Goal: Information Seeking & Learning: Learn about a topic

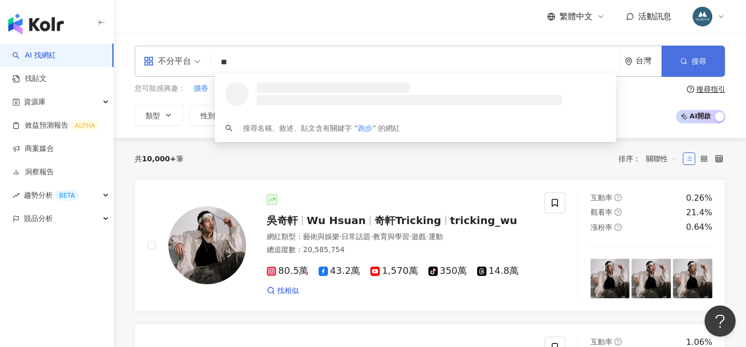
type input "**"
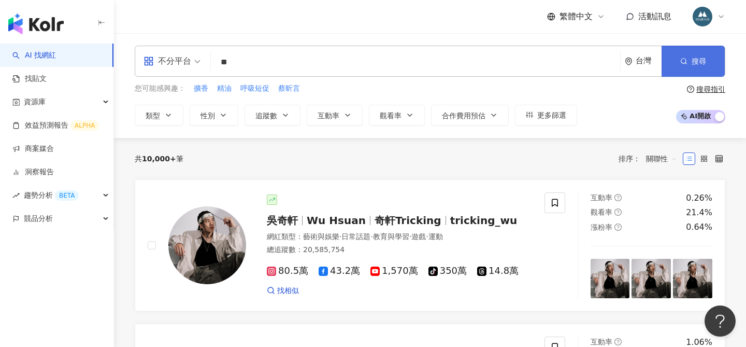
click at [693, 61] on span "搜尋" at bounding box center [699, 61] width 15 height 8
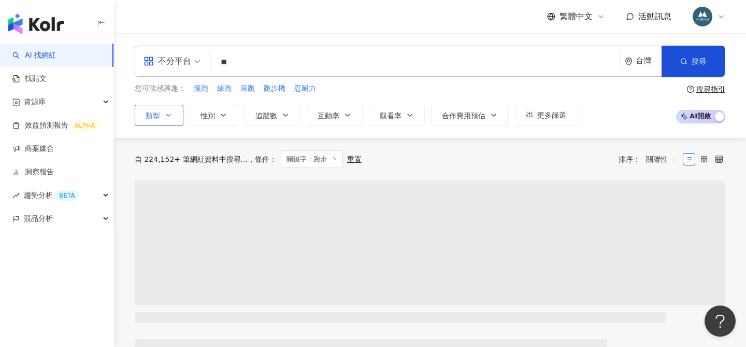
click at [157, 111] on span "類型" at bounding box center [153, 115] width 15 height 8
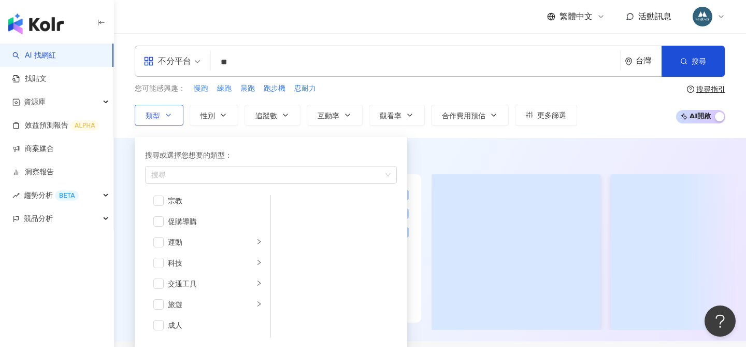
scroll to position [308, 0]
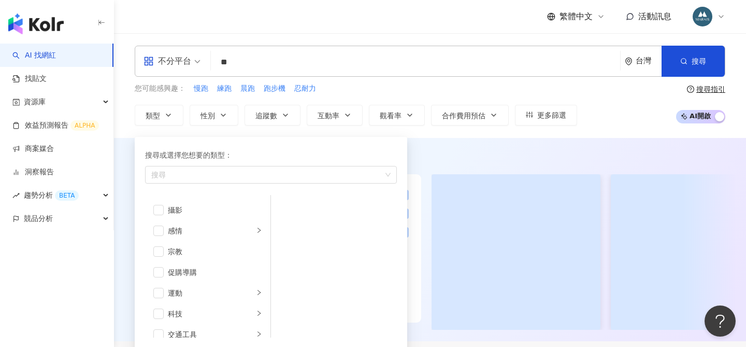
click at [368, 100] on div "您可能感興趣： 慢跑 練跑 晨跑 跑步機 忍耐力 類型 搜尋或選擇您想要的類型： 搜尋 藝術與娛樂 美妝時尚 氣候和環境 日常話題 教育與學習 家庭 財經 美…" at bounding box center [356, 104] width 443 height 43
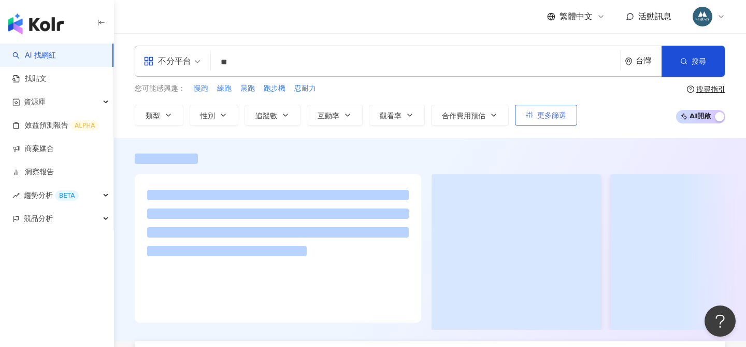
click at [559, 109] on button "更多篩選" at bounding box center [546, 115] width 62 height 21
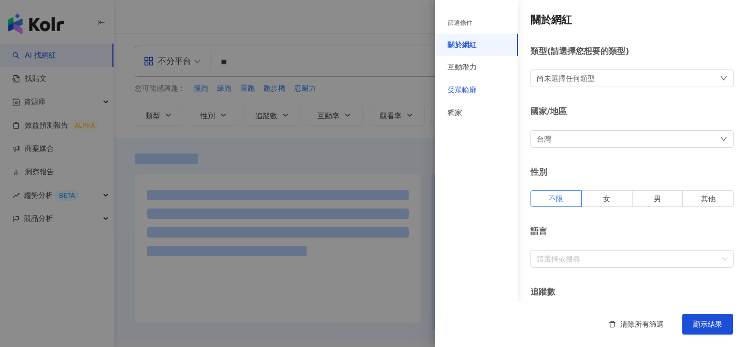
click at [462, 87] on div "受眾輪廓" at bounding box center [462, 90] width 29 height 10
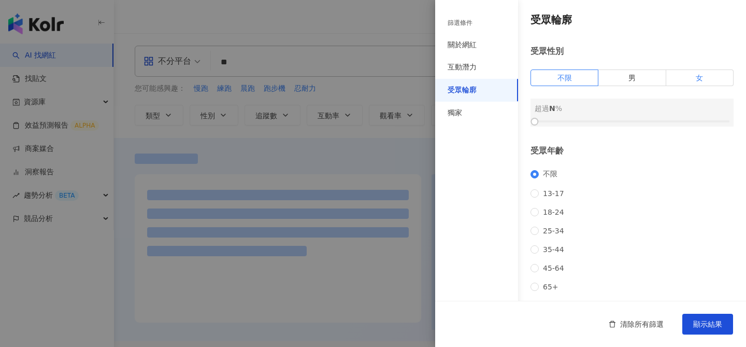
click at [694, 77] on label "女" at bounding box center [700, 77] width 67 height 17
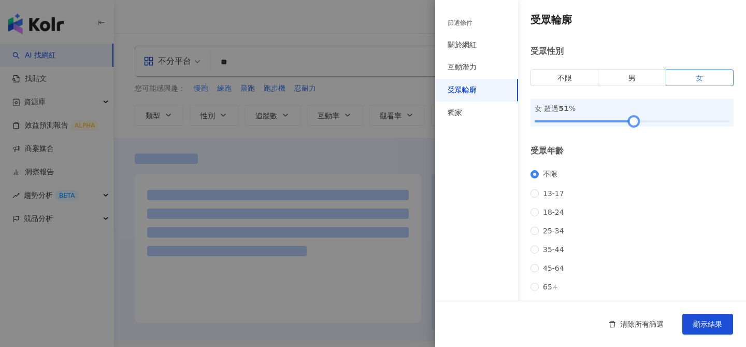
drag, startPoint x: 535, startPoint y: 120, endPoint x: 641, endPoint y: 120, distance: 105.7
click at [637, 120] on div at bounding box center [634, 122] width 6 height 6
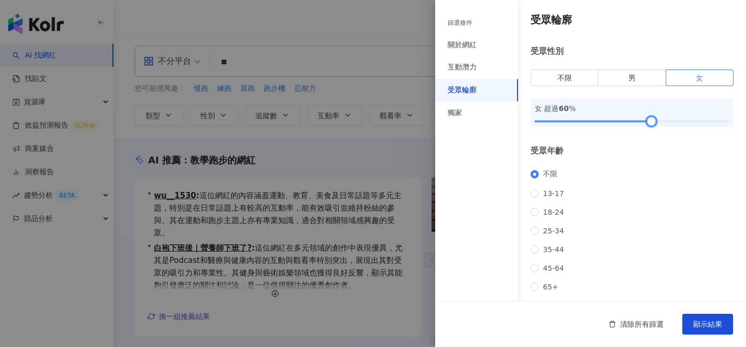
drag, startPoint x: 641, startPoint y: 119, endPoint x: 656, endPoint y: 121, distance: 14.7
click at [655, 121] on div at bounding box center [652, 122] width 6 height 6
click at [705, 336] on div "清除所有篩選 顯示結果" at bounding box center [590, 324] width 311 height 46
click at [703, 330] on button "顯示結果" at bounding box center [708, 324] width 51 height 21
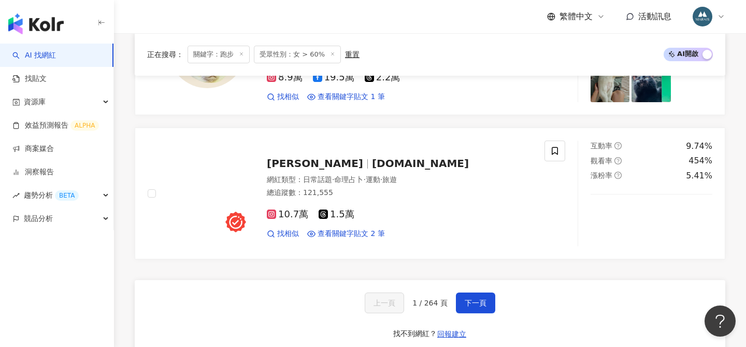
scroll to position [1971, 0]
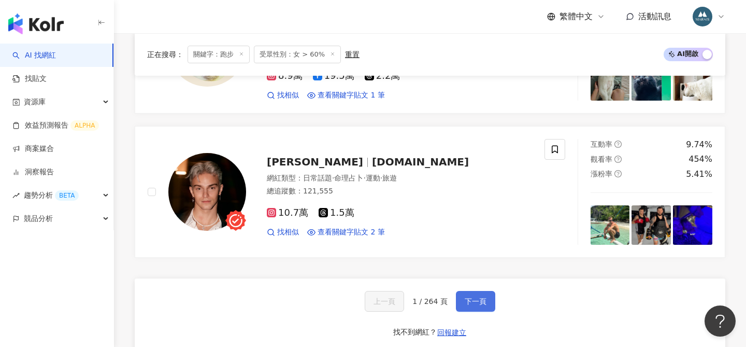
click at [470, 299] on span "下一頁" at bounding box center [476, 301] width 22 height 8
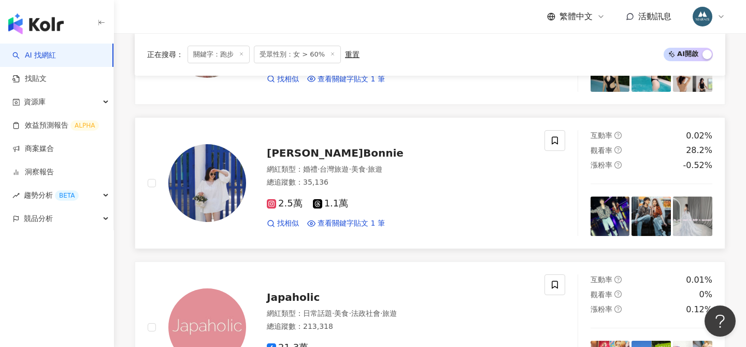
scroll to position [1177, 0]
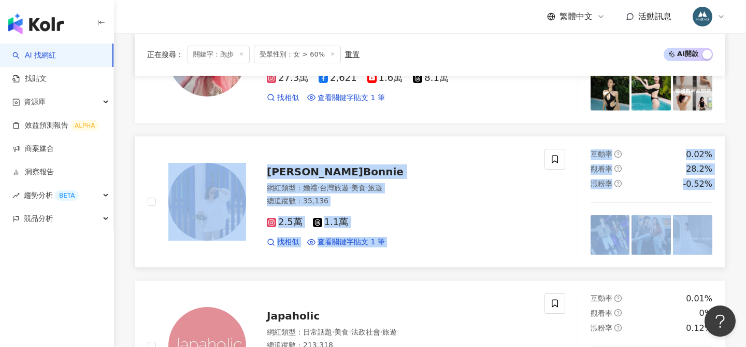
click at [439, 208] on div "2.5萬 1.1萬 找相似 查看關鍵字貼文 1 筆" at bounding box center [399, 227] width 265 height 38
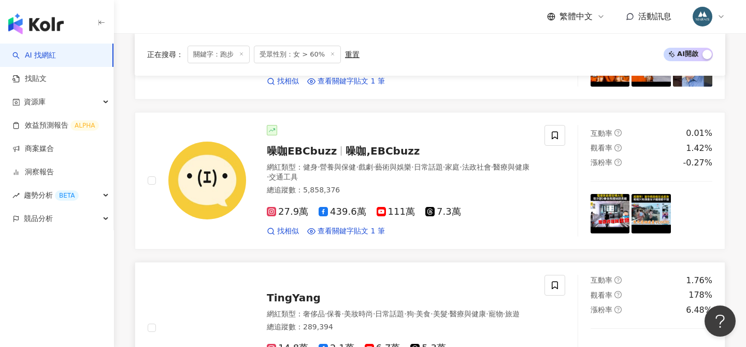
scroll to position [1922, 0]
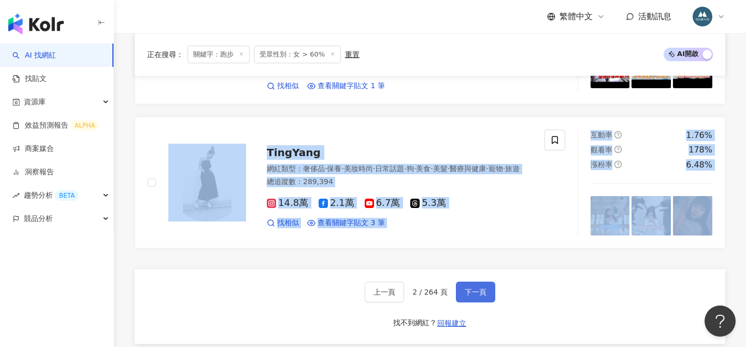
click at [483, 288] on span "下一頁" at bounding box center [476, 292] width 22 height 8
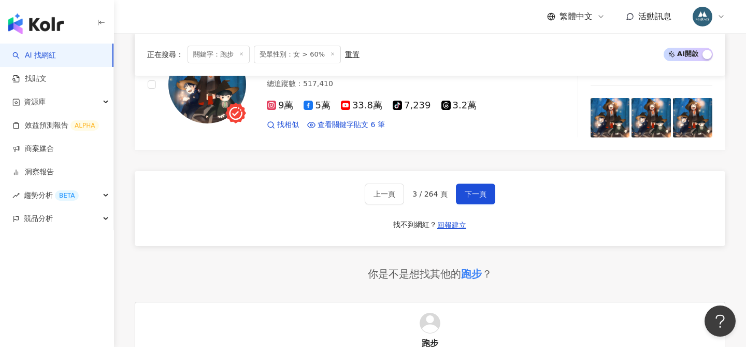
scroll to position [1958, 0]
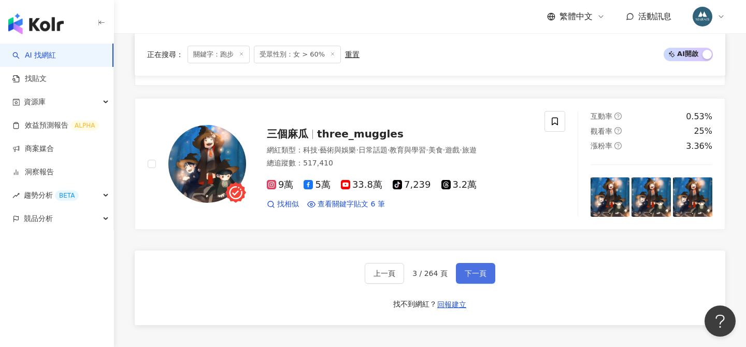
click at [478, 269] on span "下一頁" at bounding box center [476, 273] width 22 height 8
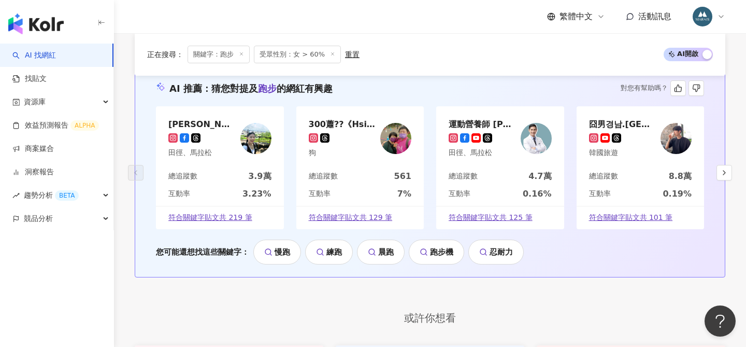
scroll to position [2081, 0]
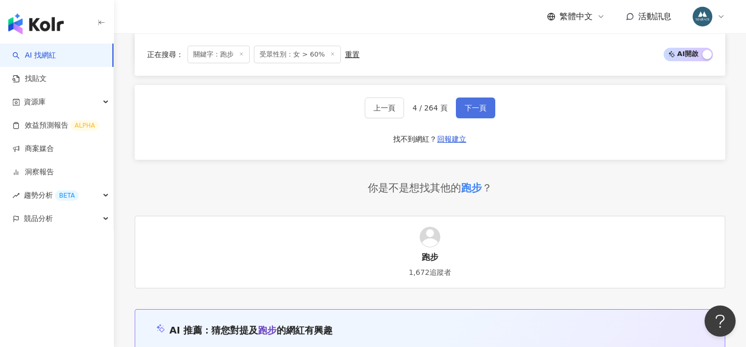
click at [482, 116] on button "下一頁" at bounding box center [475, 107] width 39 height 21
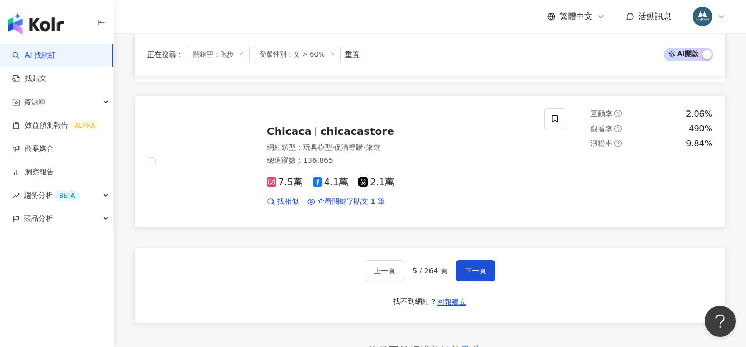
scroll to position [1925, 0]
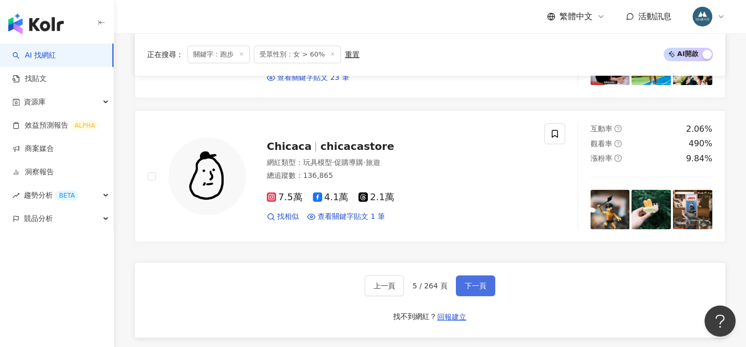
click at [476, 275] on button "下一頁" at bounding box center [475, 285] width 39 height 21
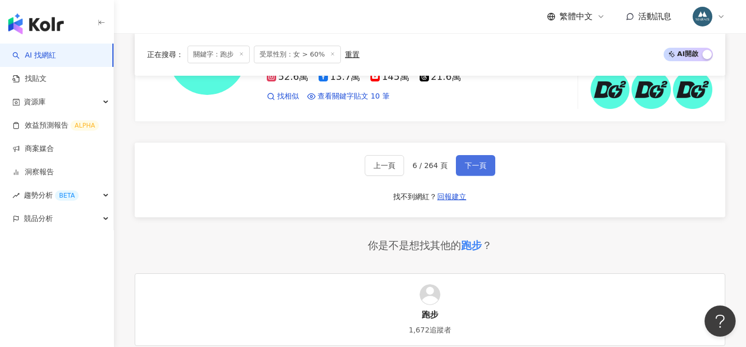
scroll to position [2019, 0]
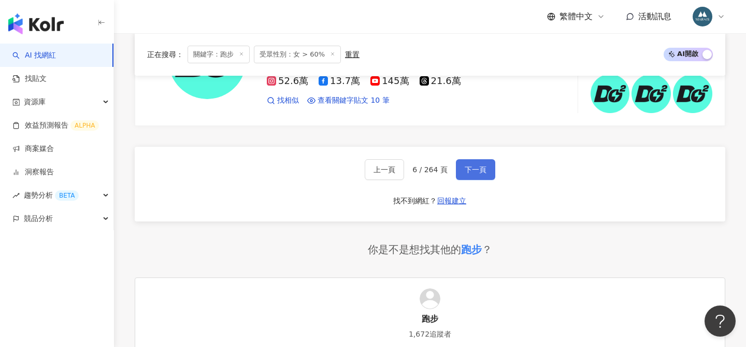
click at [475, 166] on span "下一頁" at bounding box center [476, 169] width 22 height 8
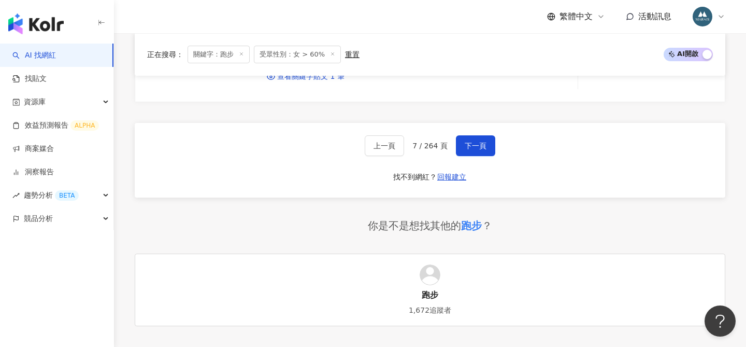
scroll to position [2013, 0]
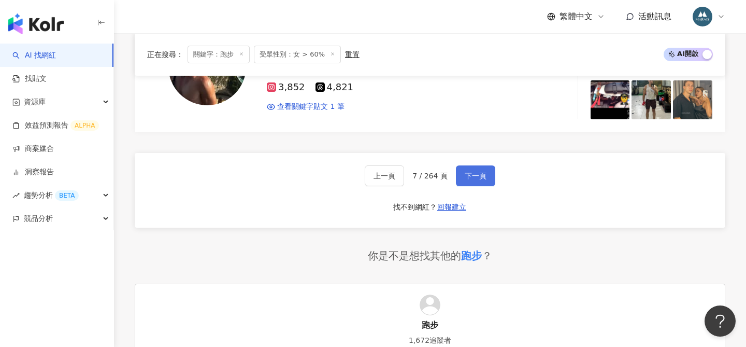
click at [469, 173] on span "下一頁" at bounding box center [476, 176] width 22 height 8
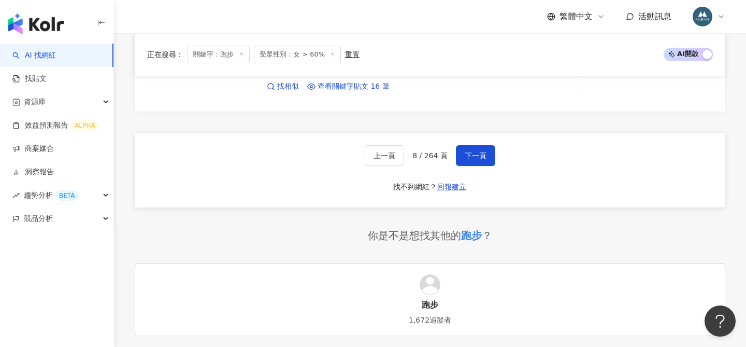
scroll to position [2038, 0]
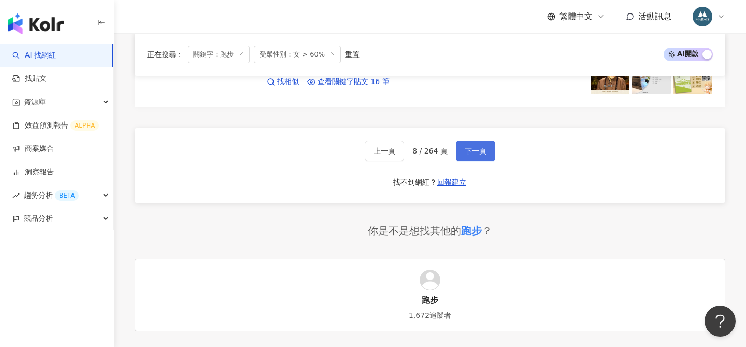
click at [467, 150] on span "下一頁" at bounding box center [476, 151] width 22 height 8
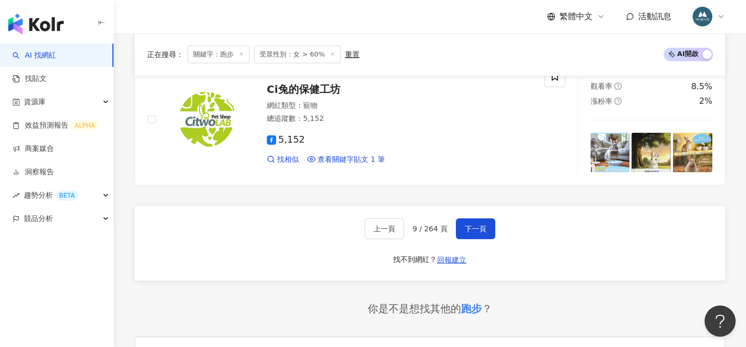
scroll to position [2009, 0]
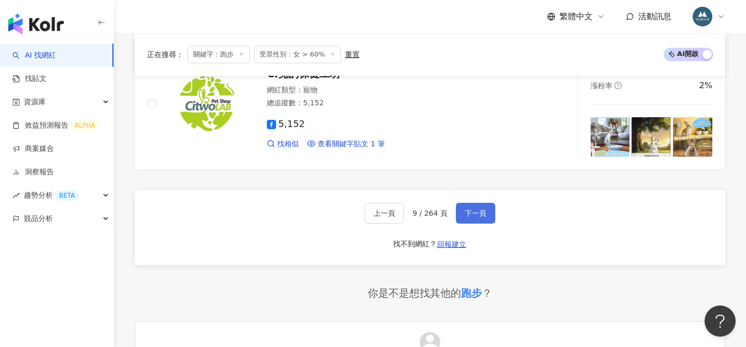
click at [474, 212] on span "下一頁" at bounding box center [476, 213] width 22 height 8
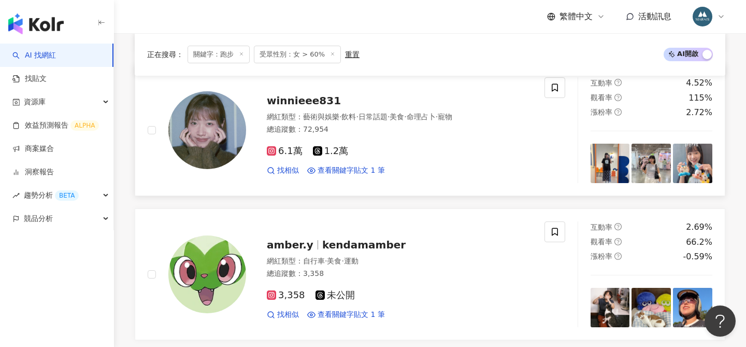
scroll to position [1376, 0]
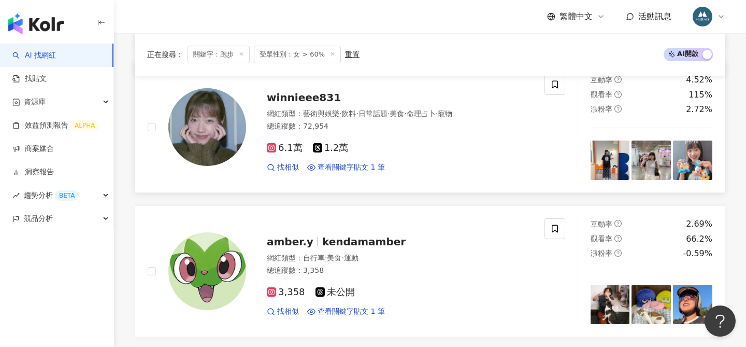
click at [308, 98] on span "winnieee831" at bounding box center [304, 97] width 74 height 12
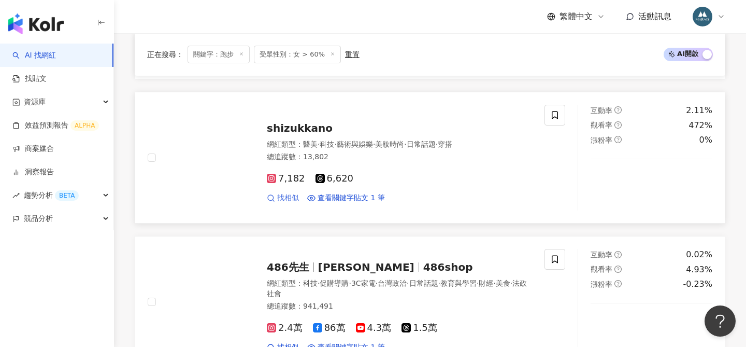
scroll to position [1931, 0]
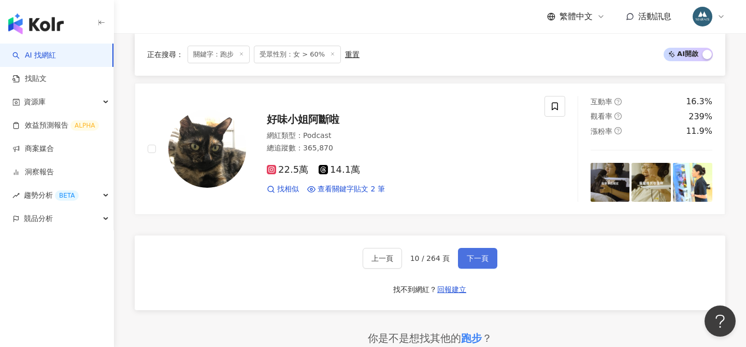
click at [477, 259] on span "下一頁" at bounding box center [478, 258] width 22 height 8
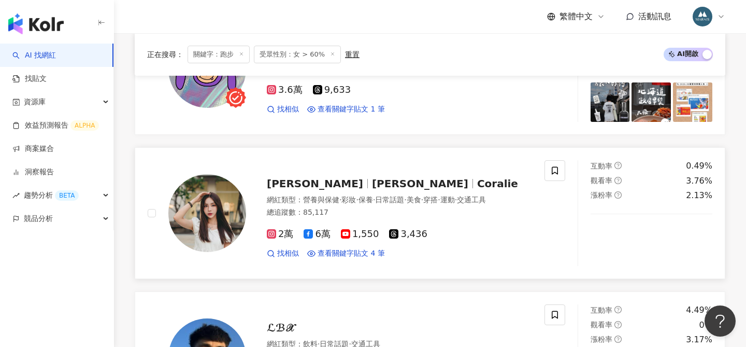
scroll to position [1287, 0]
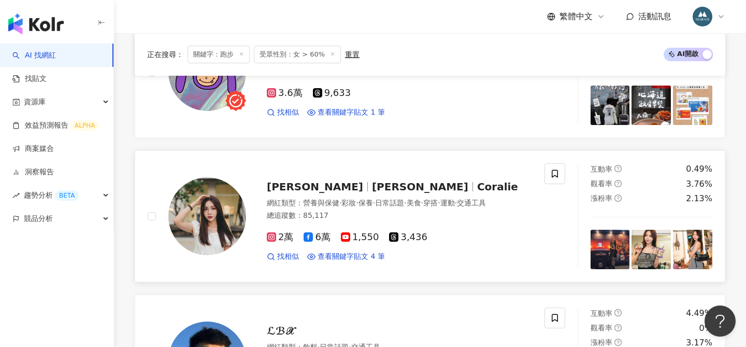
click at [372, 188] on span "珂荷莉" at bounding box center [420, 186] width 96 height 12
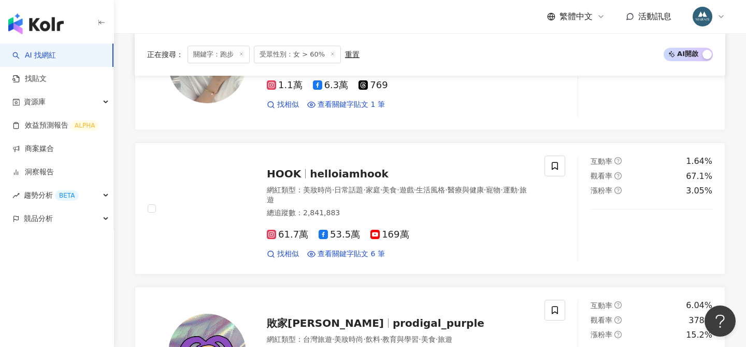
scroll to position [941, 0]
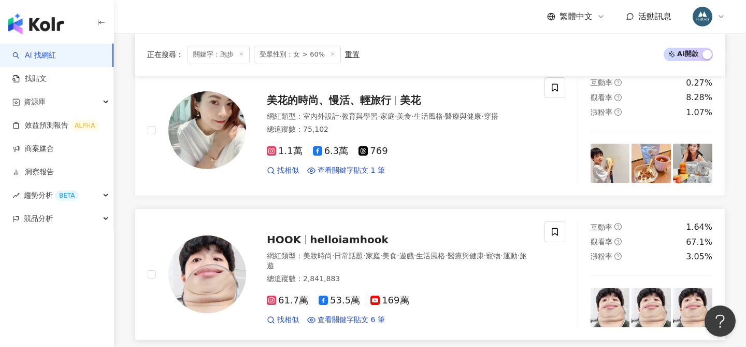
click at [323, 236] on span "helloiamhook" at bounding box center [349, 239] width 78 height 12
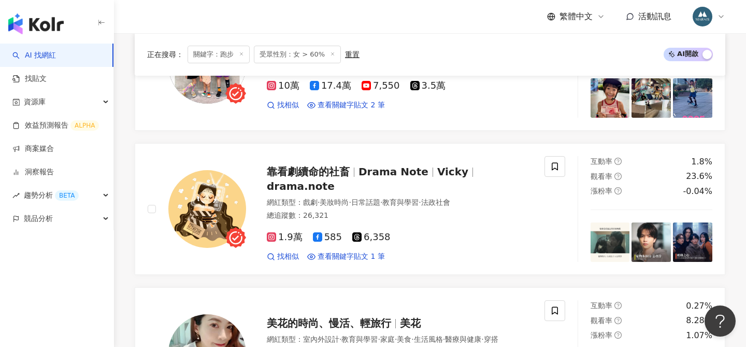
click at [332, 41] on span "米菲&米粒MifaMily" at bounding box center [317, 35] width 100 height 12
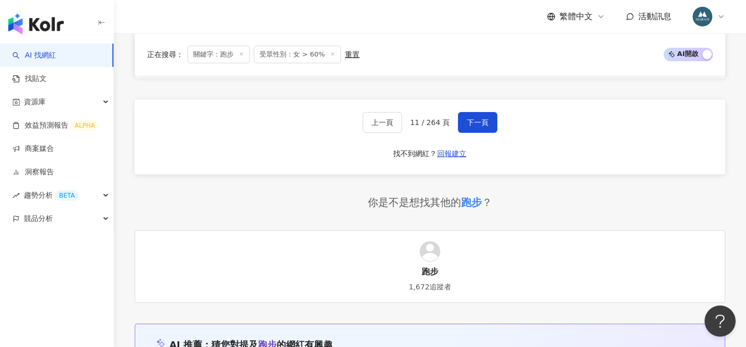
scroll to position [2073, 0]
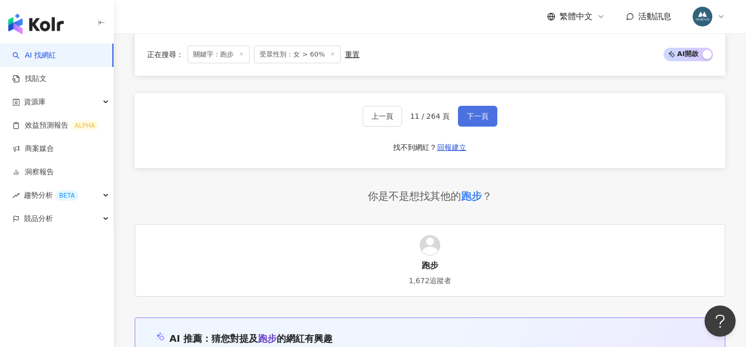
click at [483, 110] on button "下一頁" at bounding box center [477, 116] width 39 height 21
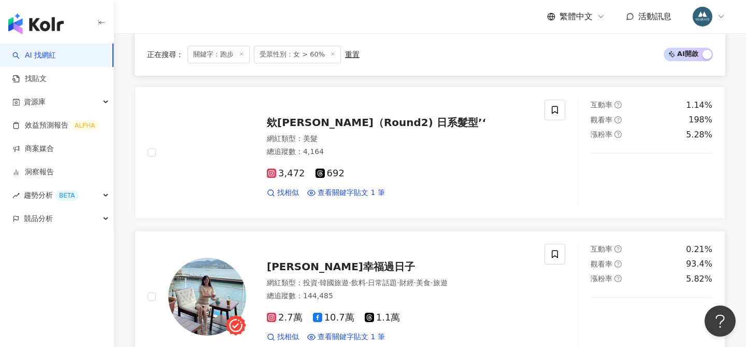
scroll to position [606, 0]
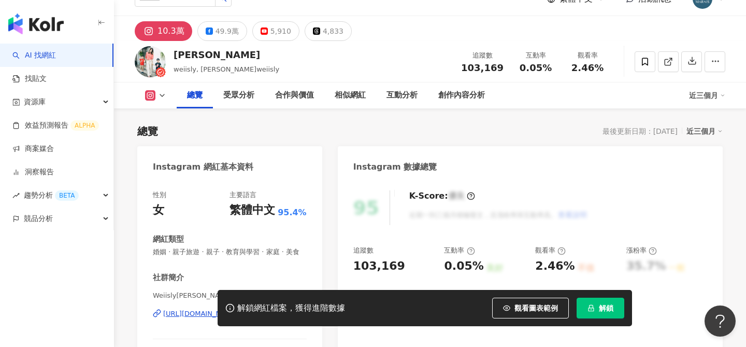
scroll to position [121, 0]
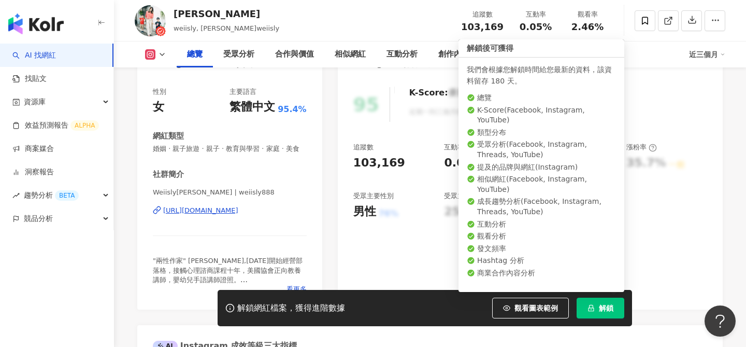
click at [598, 307] on button "解鎖" at bounding box center [601, 308] width 48 height 21
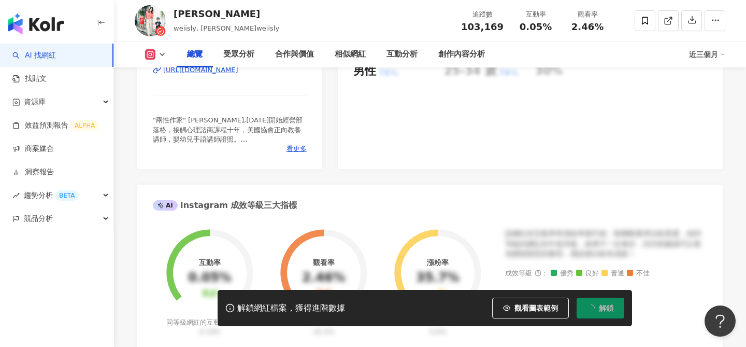
scroll to position [266, 0]
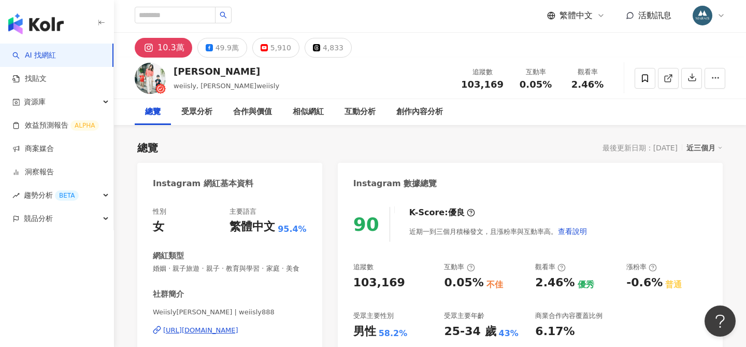
scroll to position [143, 0]
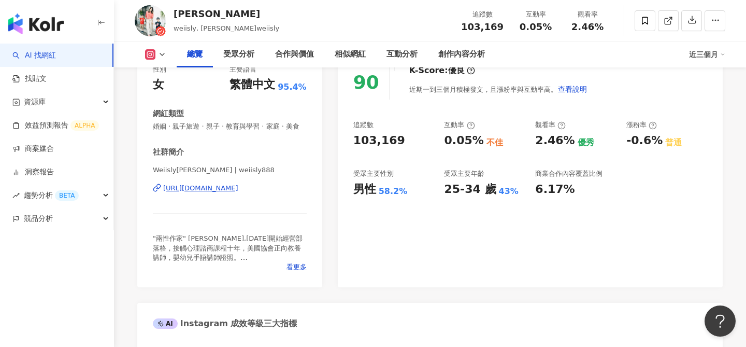
click at [229, 189] on div "https://www.instagram.com/weiisly888/" at bounding box center [200, 187] width 75 height 9
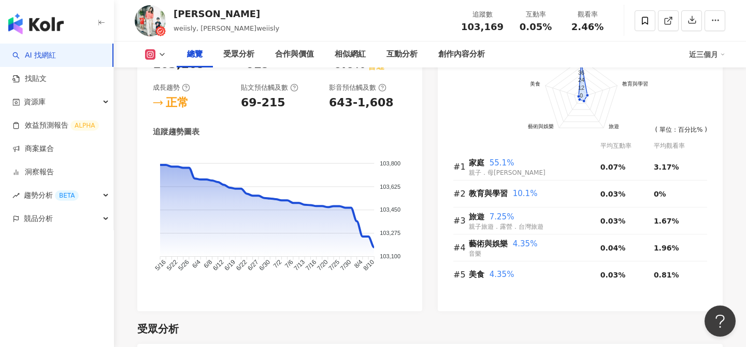
scroll to position [595, 0]
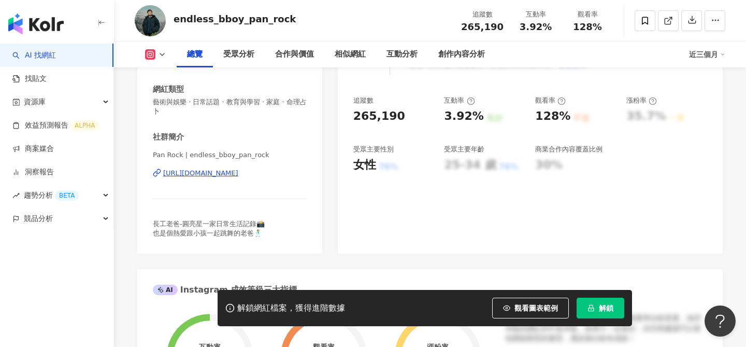
click at [231, 174] on div "https://www.instagram.com/endless_bboy_pan_rock/" at bounding box center [200, 172] width 75 height 9
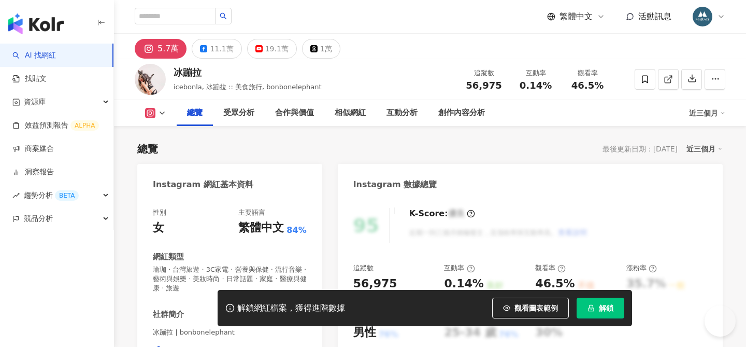
click at [238, 346] on div "https://www.instagram.com/bonbonelephant/" at bounding box center [200, 350] width 75 height 9
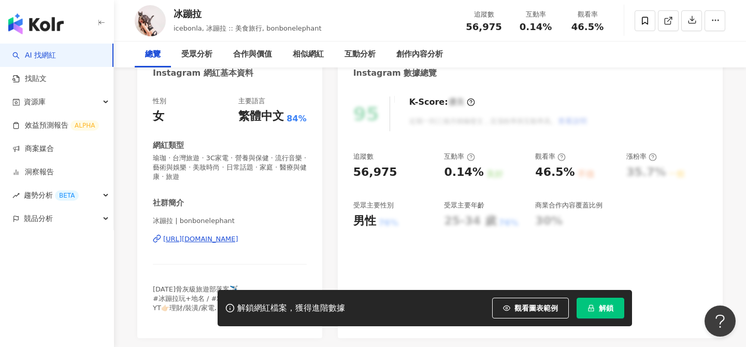
scroll to position [111, 0]
click at [597, 313] on button "解鎖" at bounding box center [601, 308] width 48 height 21
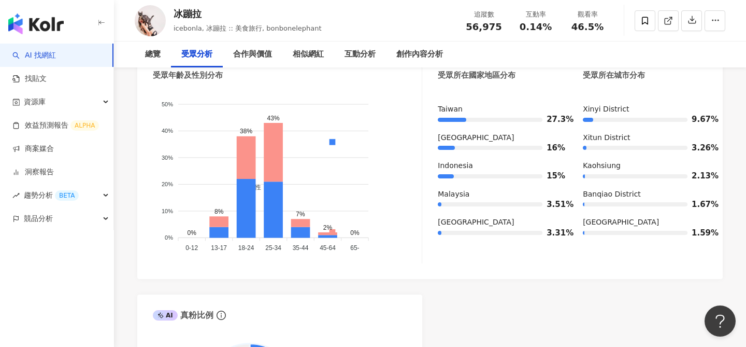
scroll to position [1010, 0]
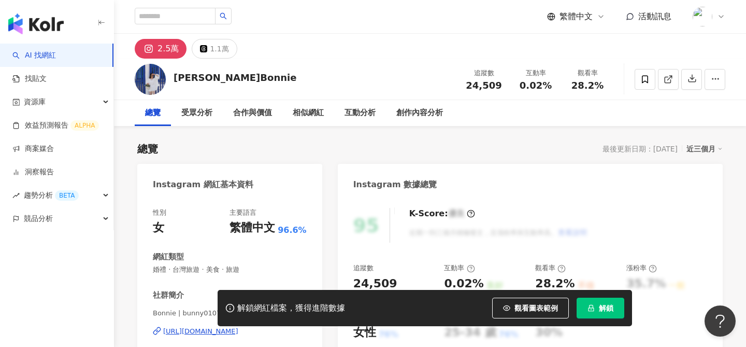
click at [598, 308] on button "解鎖" at bounding box center [601, 308] width 48 height 21
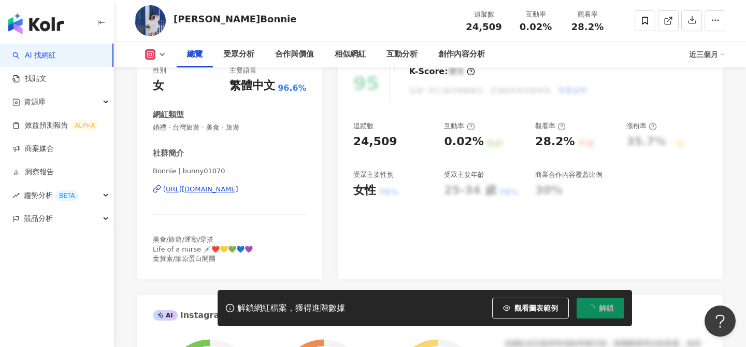
scroll to position [146, 0]
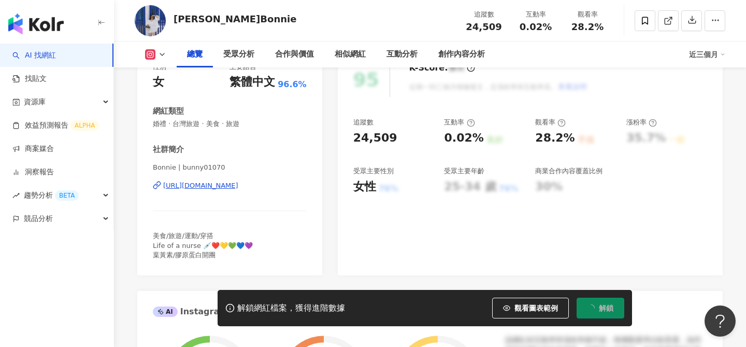
click at [233, 186] on div "[URL][DOMAIN_NAME]" at bounding box center [200, 185] width 75 height 9
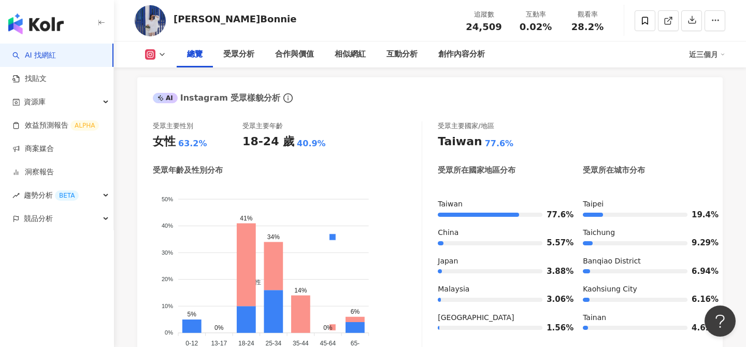
scroll to position [807, 0]
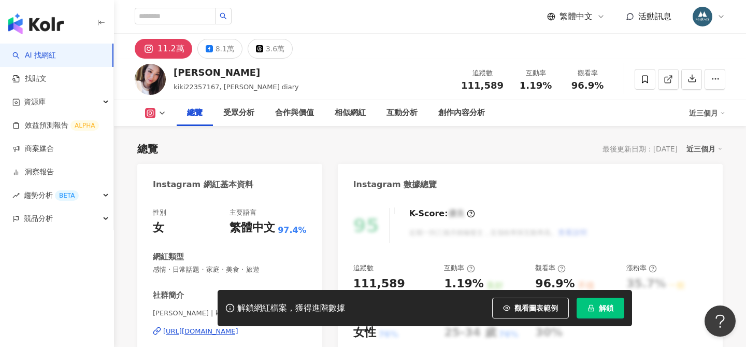
scroll to position [147, 0]
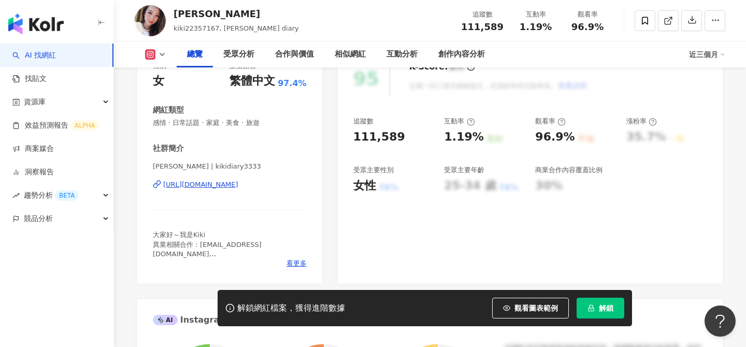
click at [604, 312] on span "解鎖" at bounding box center [606, 308] width 15 height 8
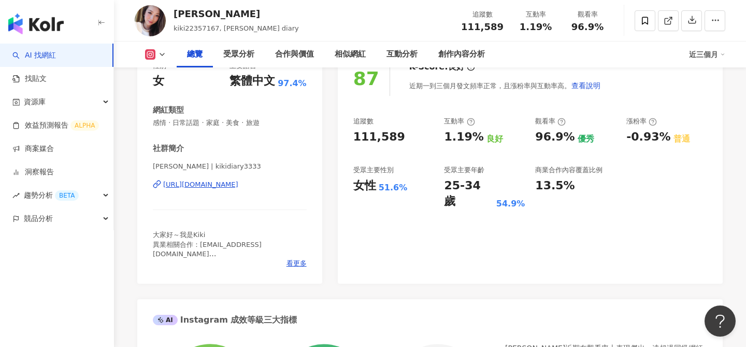
click at [238, 187] on div "https://www.instagram.com/kikidiary3333/" at bounding box center [200, 184] width 75 height 9
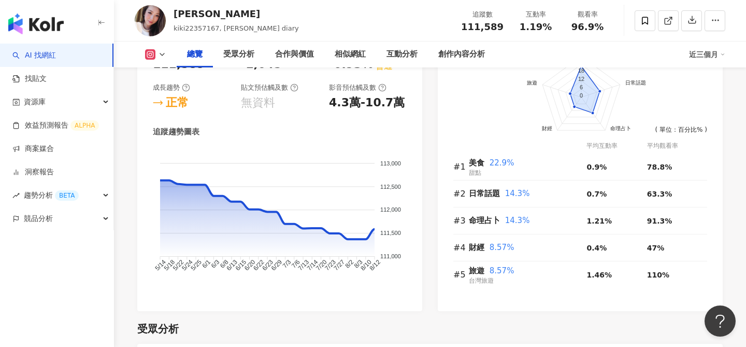
scroll to position [642, 0]
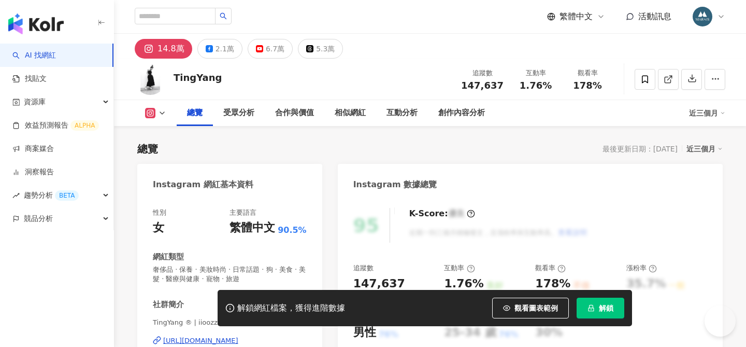
click at [608, 313] on button "解鎖" at bounding box center [601, 308] width 48 height 21
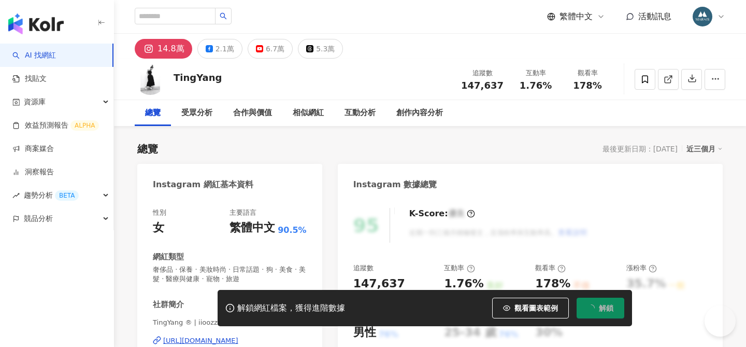
scroll to position [73, 0]
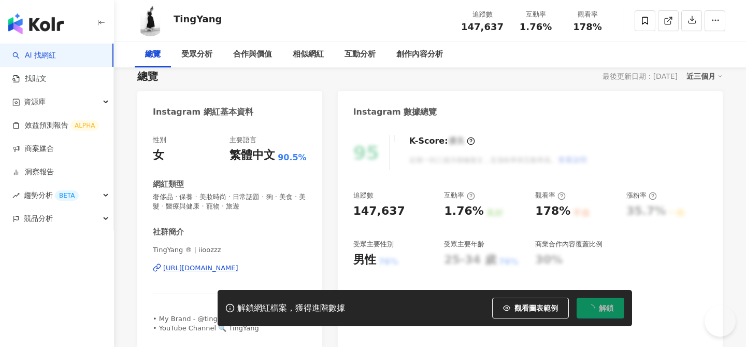
click at [225, 263] on div "https://www.instagram.com/iioozzz/" at bounding box center [200, 267] width 75 height 9
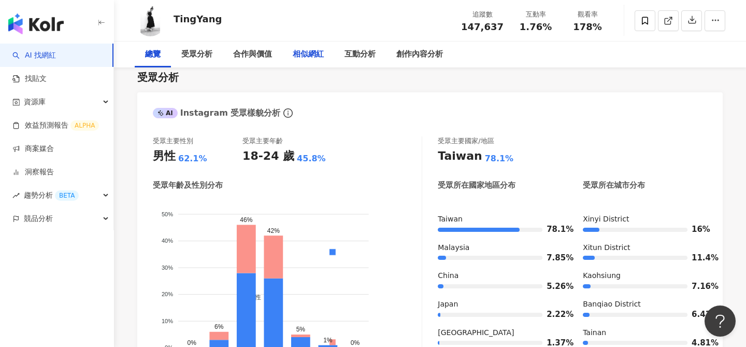
scroll to position [590, 0]
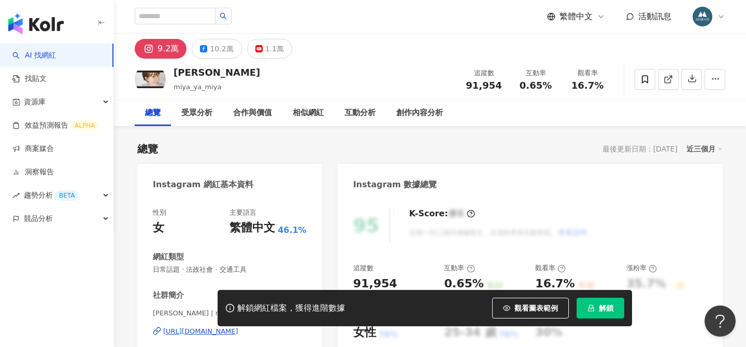
click at [600, 310] on span "解鎖" at bounding box center [606, 308] width 15 height 8
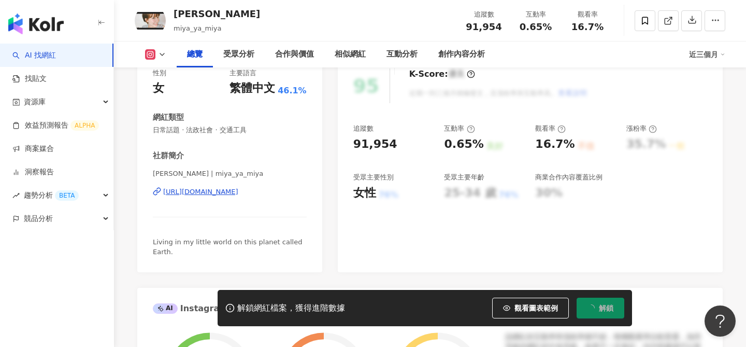
scroll to position [140, 0]
click at [202, 191] on div "https://www.instagram.com/miya_ya_miya/" at bounding box center [200, 191] width 75 height 9
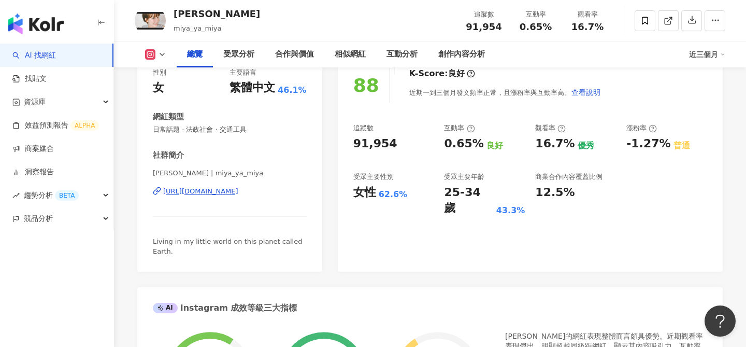
scroll to position [87, 0]
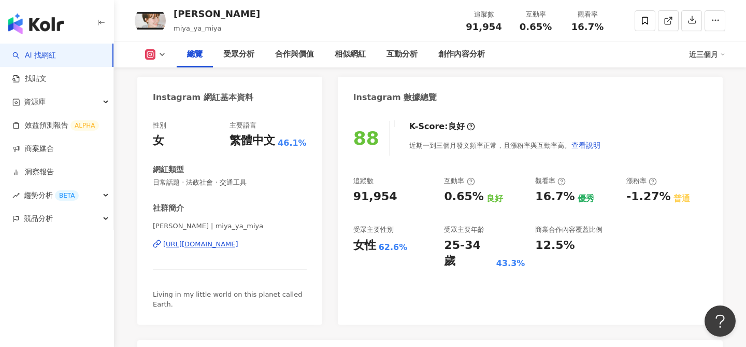
click at [238, 243] on div "https://www.instagram.com/miya_ya_miya/" at bounding box center [200, 243] width 75 height 9
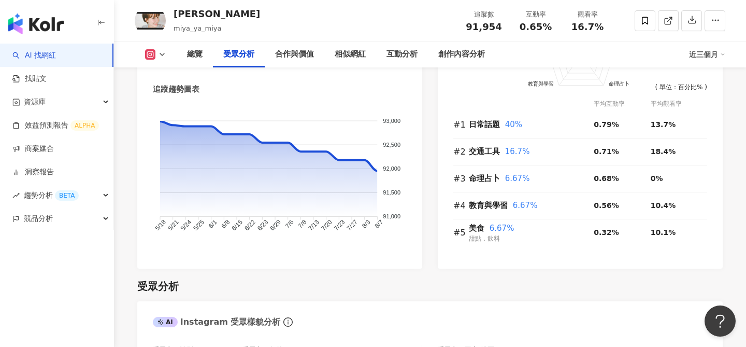
scroll to position [1222, 0]
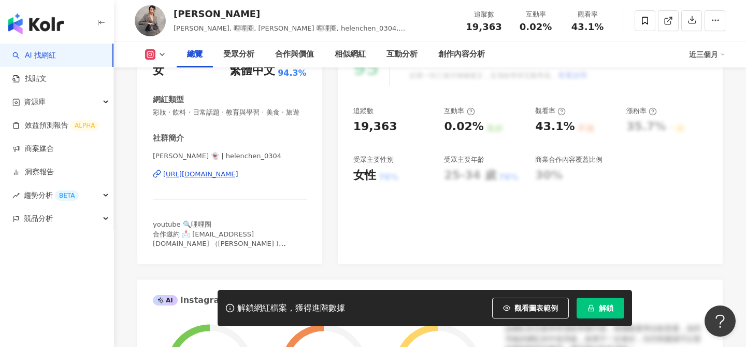
click at [238, 174] on div "https://www.instagram.com/helenchen_0304/" at bounding box center [200, 173] width 75 height 9
click at [610, 311] on span "解鎖" at bounding box center [606, 308] width 15 height 8
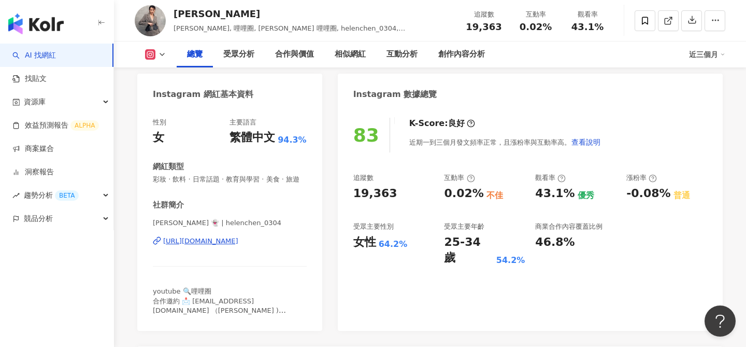
scroll to position [78, 0]
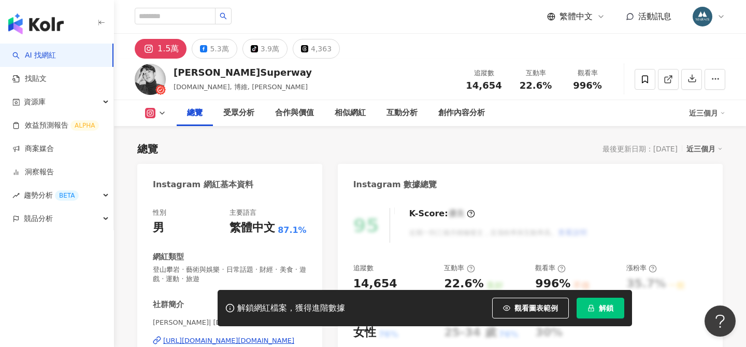
scroll to position [107, 0]
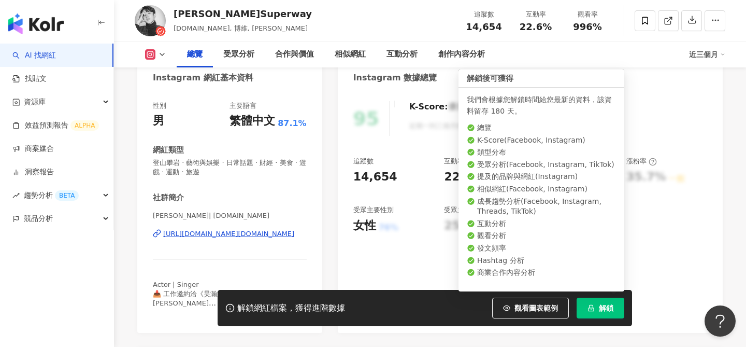
click at [601, 304] on span "解鎖" at bounding box center [606, 308] width 15 height 8
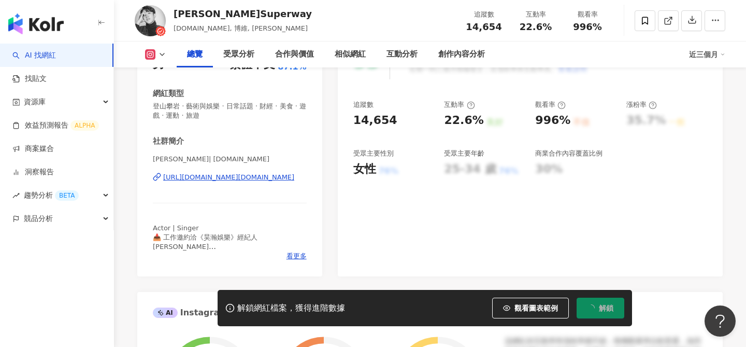
scroll to position [136, 0]
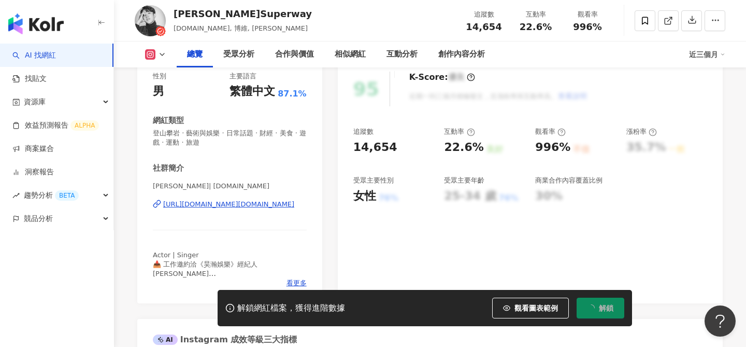
click at [236, 206] on div "[URL][DOMAIN_NAME][DOMAIN_NAME]" at bounding box center [228, 204] width 131 height 9
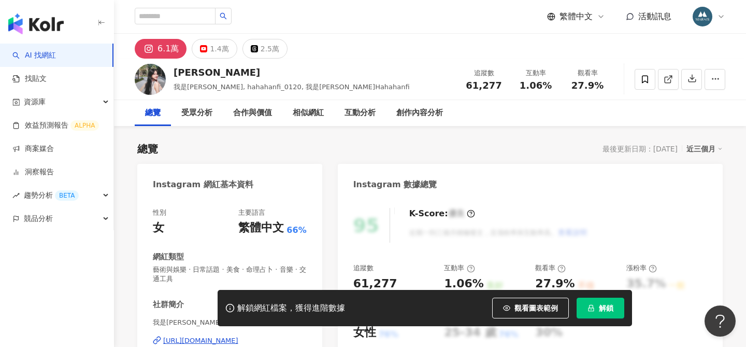
click at [603, 310] on span "解鎖" at bounding box center [606, 308] width 15 height 8
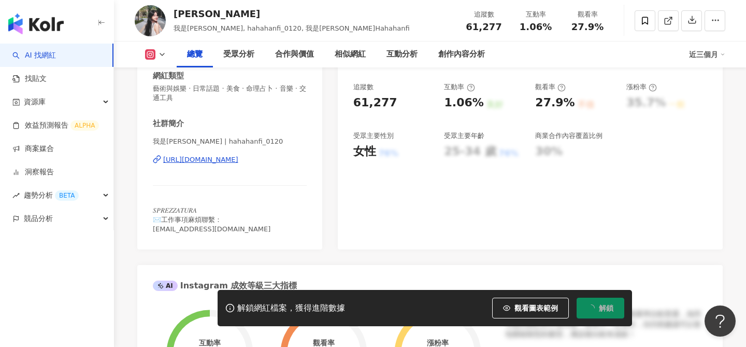
scroll to position [181, 0]
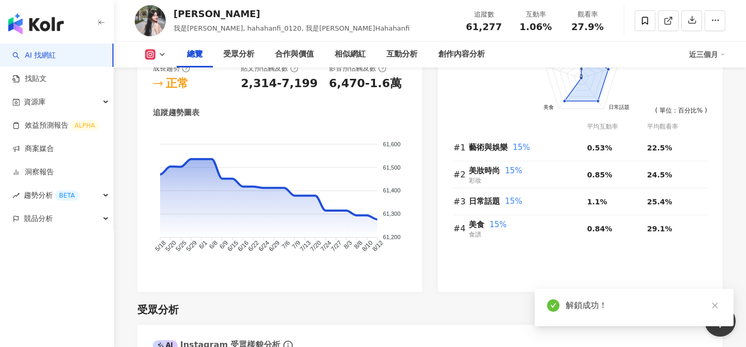
scroll to position [638, 0]
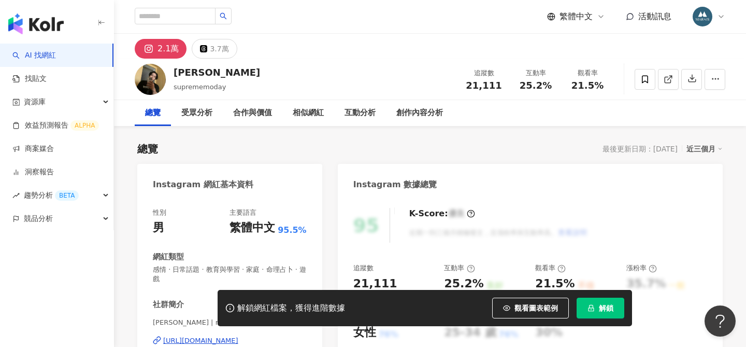
click at [238, 336] on div "https://www.instagram.com/neuropathy32/" at bounding box center [200, 340] width 75 height 9
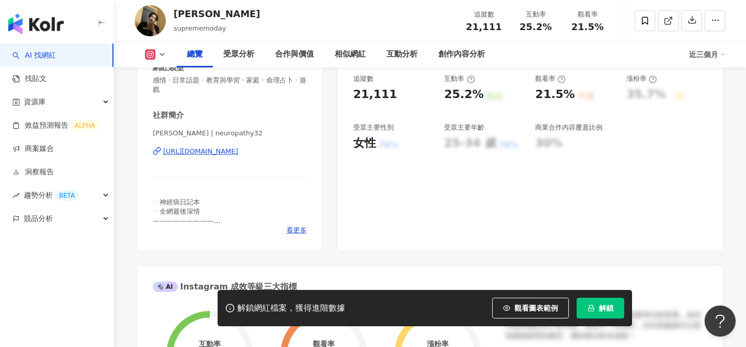
scroll to position [198, 0]
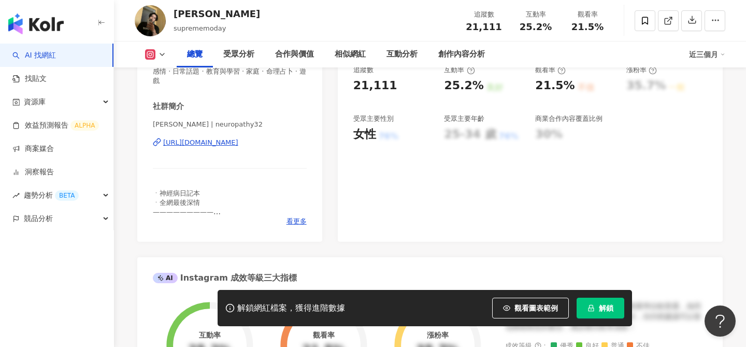
click at [238, 146] on div "https://www.instagram.com/neuropathy32/" at bounding box center [200, 142] width 75 height 9
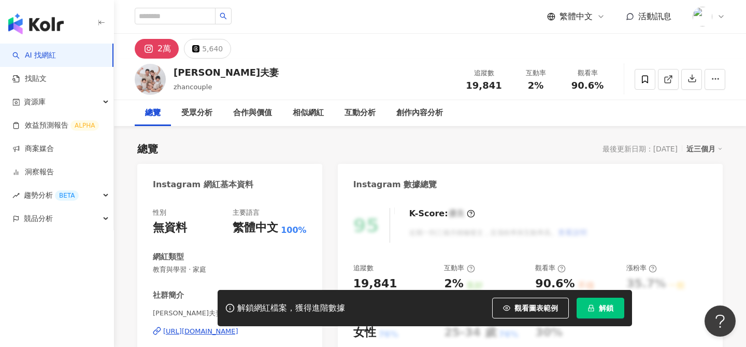
scroll to position [176, 0]
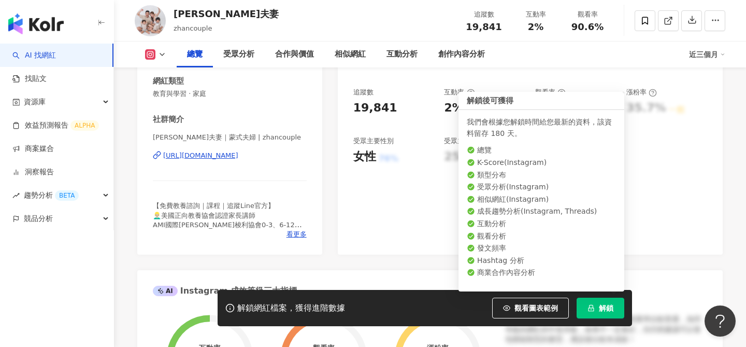
click at [606, 315] on button "解鎖" at bounding box center [601, 308] width 48 height 21
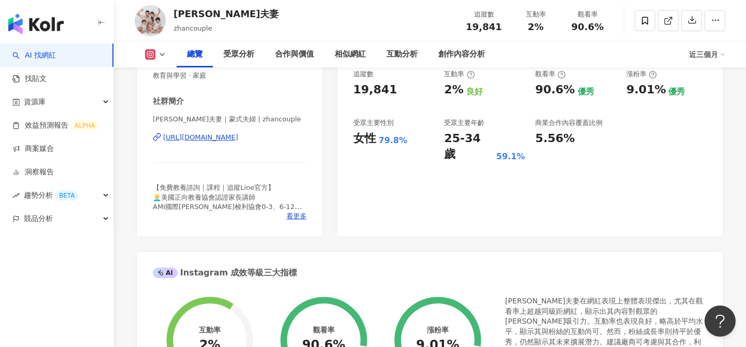
scroll to position [195, 0]
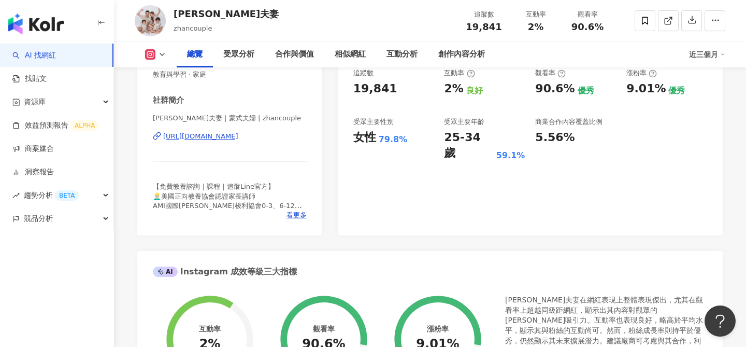
click at [238, 135] on div "[URL][DOMAIN_NAME]" at bounding box center [200, 136] width 75 height 9
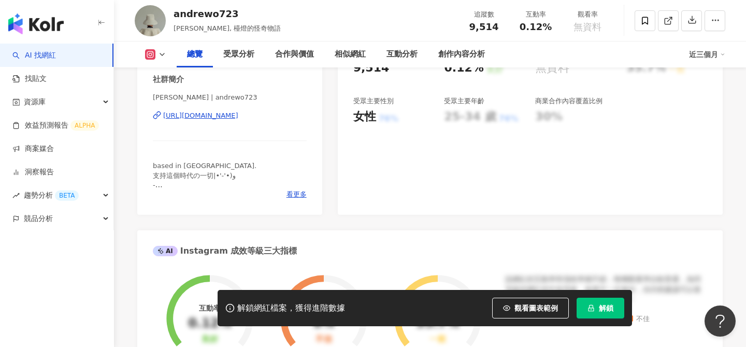
scroll to position [225, 0]
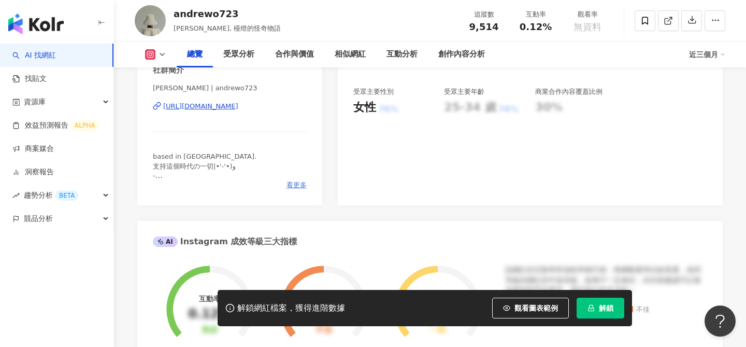
click at [289, 183] on span "看更多" at bounding box center [297, 184] width 20 height 9
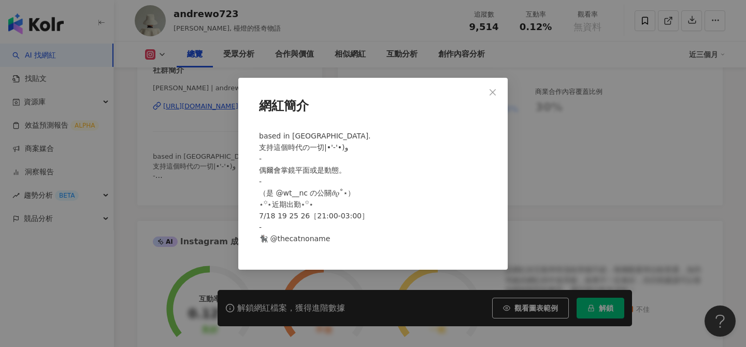
click at [529, 162] on div "網紅簡介 based in Taipei. 支持這個時代の一切‎‎|•'-'•)و - 偶爾會掌鏡平面或是動態。 - （是 @wt__nc の公關𝜗𝜚˚⋆） …" at bounding box center [373, 173] width 746 height 347
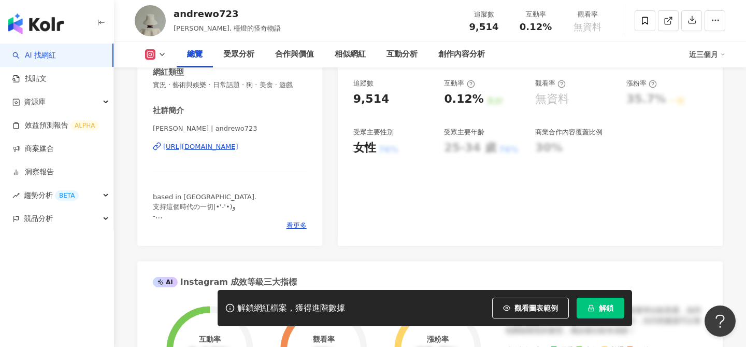
scroll to position [180, 0]
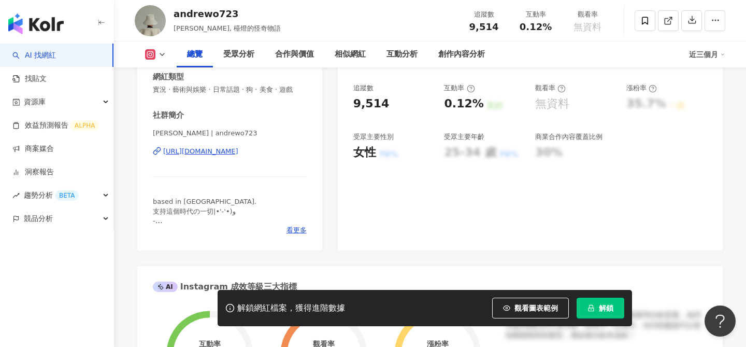
click at [214, 155] on div "https://www.instagram.com/andrewo723/" at bounding box center [200, 151] width 75 height 9
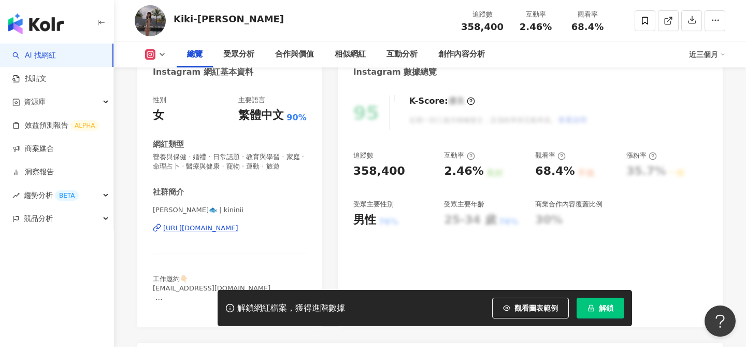
scroll to position [107, 0]
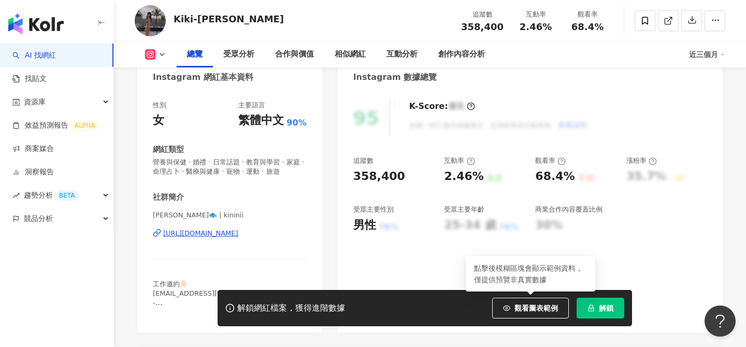
click at [601, 307] on span "解鎖" at bounding box center [606, 308] width 15 height 8
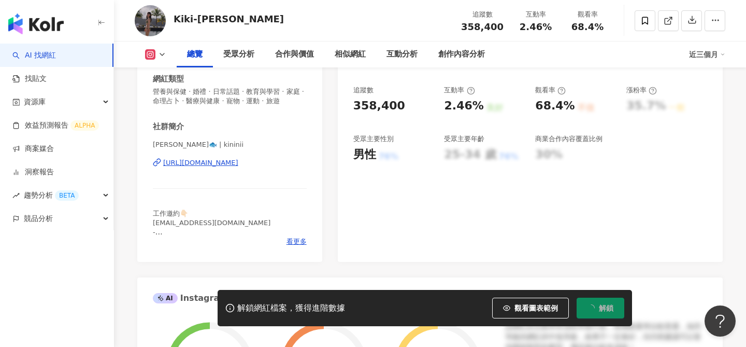
scroll to position [167, 0]
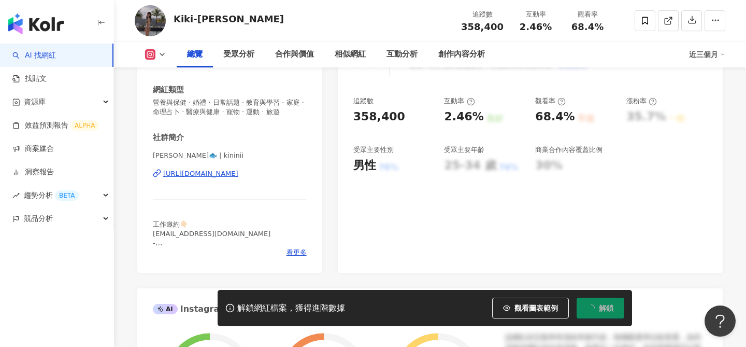
click at [214, 175] on div "[URL][DOMAIN_NAME]" at bounding box center [200, 173] width 75 height 9
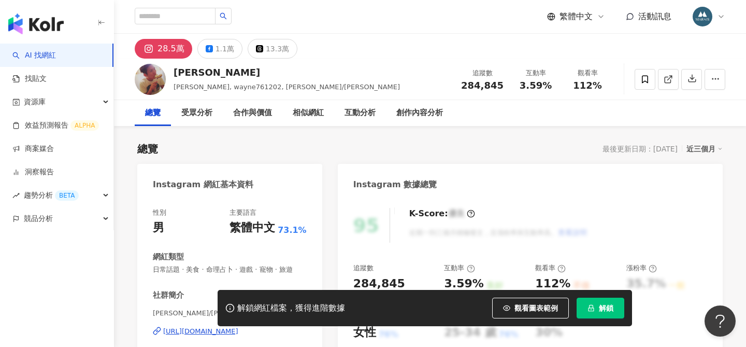
scroll to position [172, 0]
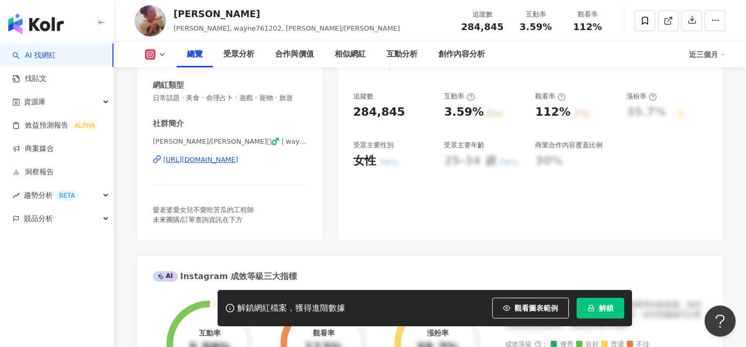
click at [598, 309] on button "解鎖" at bounding box center [601, 308] width 48 height 21
click at [238, 160] on div "https://www.instagram.com/wayne761202/" at bounding box center [200, 159] width 75 height 9
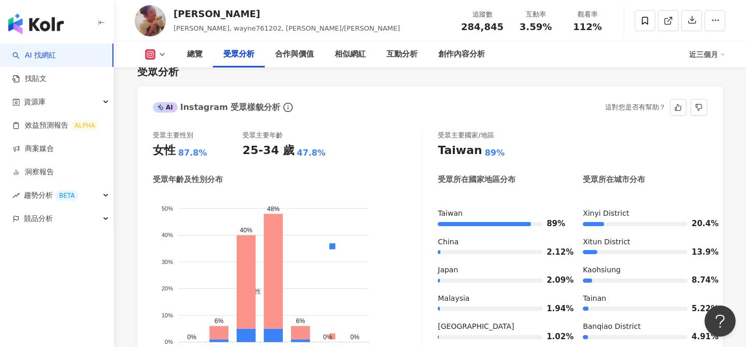
scroll to position [926, 0]
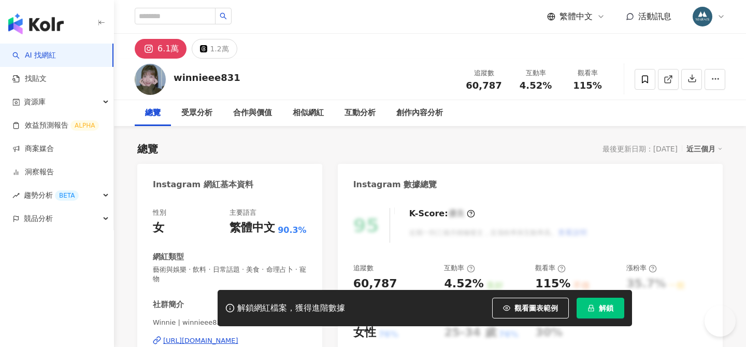
scroll to position [227, 0]
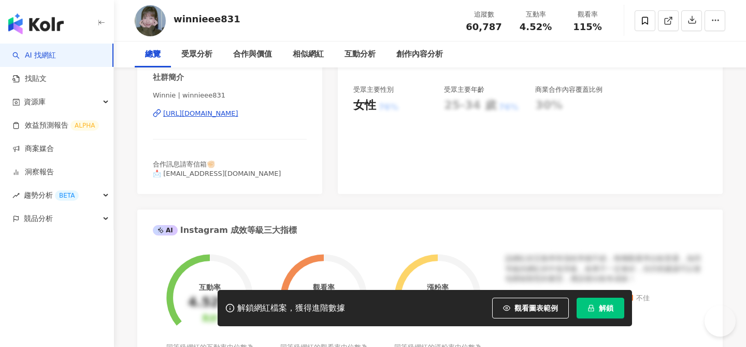
click at [262, 151] on div "Winnie | winnieee831 [URL][DOMAIN_NAME]" at bounding box center [230, 121] width 154 height 61
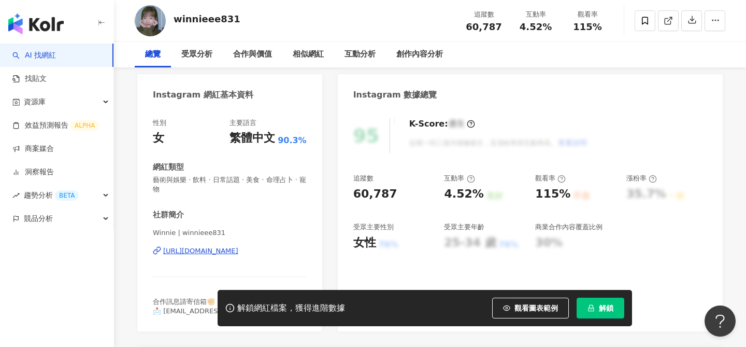
scroll to position [0, 0]
click at [229, 254] on div "[URL][DOMAIN_NAME]" at bounding box center [200, 250] width 75 height 9
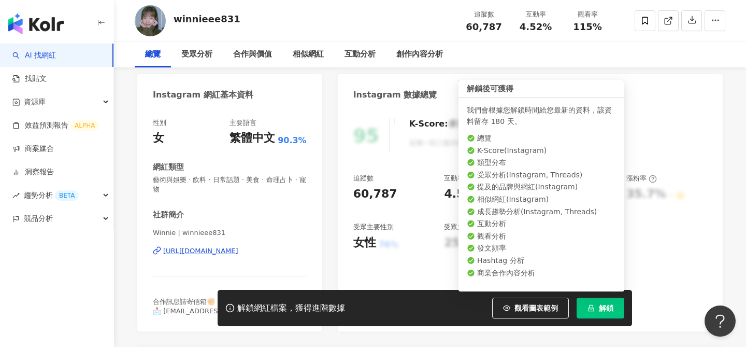
click at [597, 307] on button "解鎖" at bounding box center [601, 308] width 48 height 21
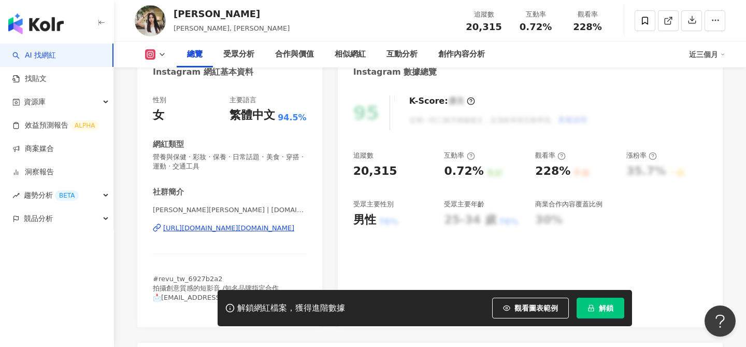
scroll to position [106, 0]
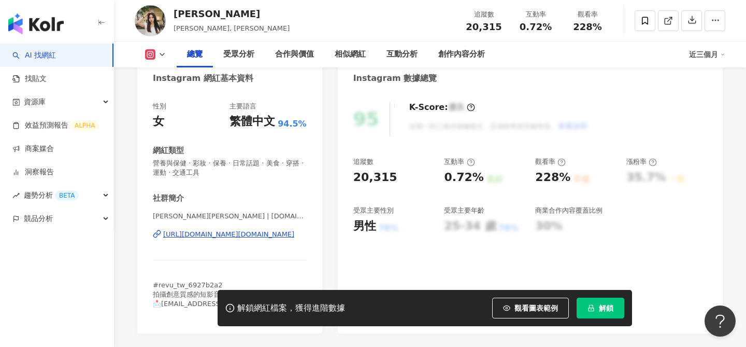
click at [231, 234] on div "[URL][DOMAIN_NAME][DOMAIN_NAME]" at bounding box center [228, 234] width 131 height 9
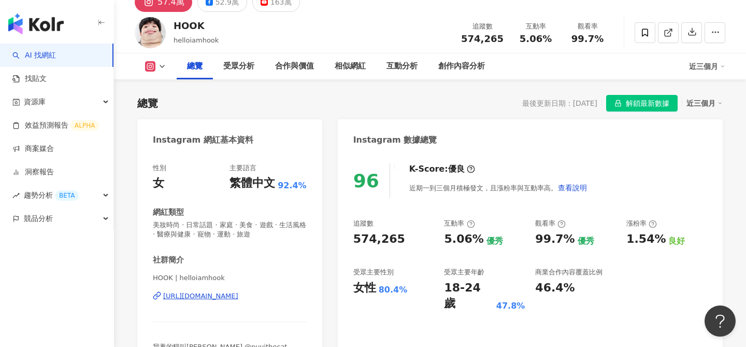
scroll to position [54, 0]
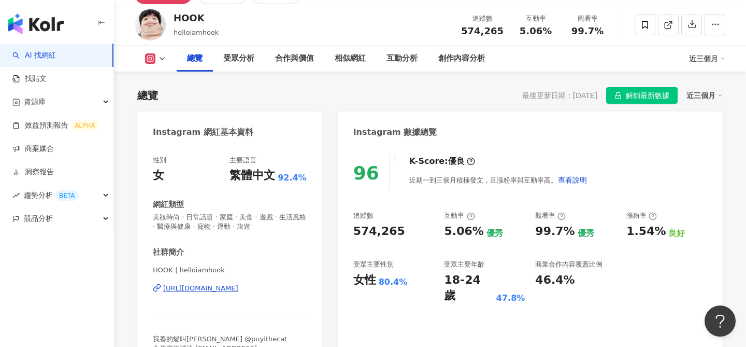
click at [203, 288] on div "[URL][DOMAIN_NAME]" at bounding box center [200, 288] width 75 height 9
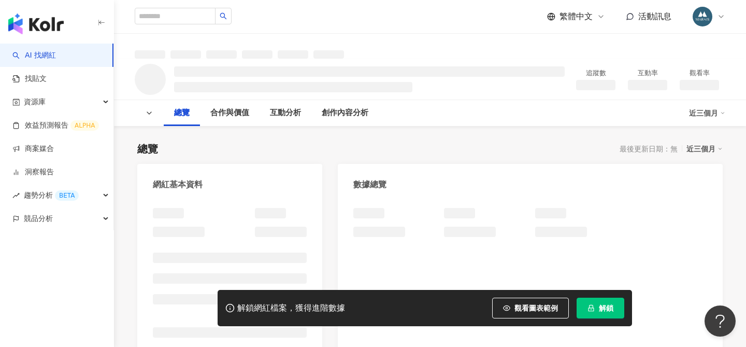
scroll to position [87, 0]
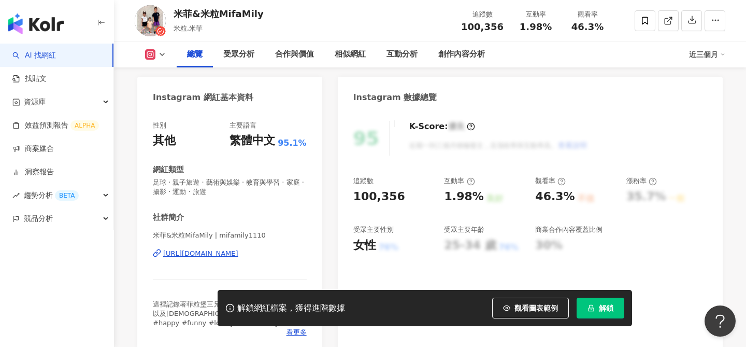
click at [238, 249] on div "[URL][DOMAIN_NAME]" at bounding box center [200, 253] width 75 height 9
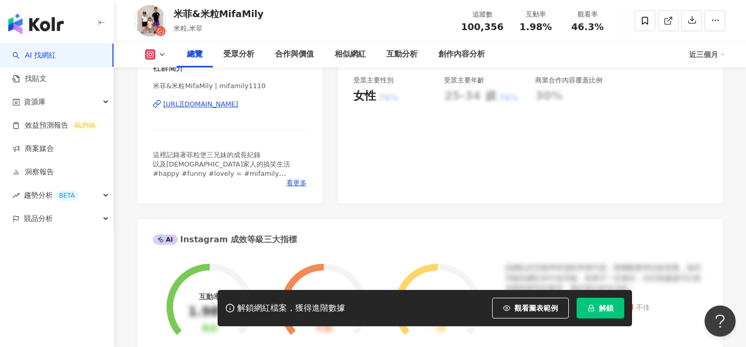
scroll to position [462, 0]
